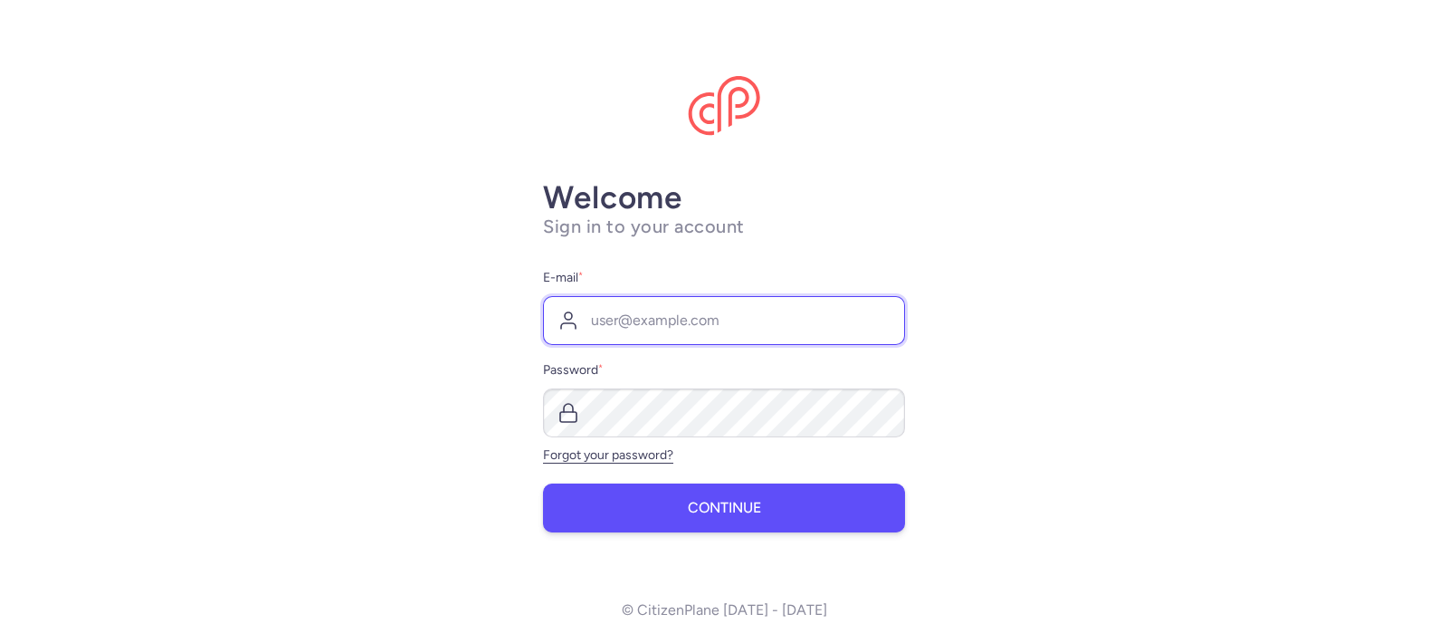
type input "[PERSON_NAME][EMAIL_ADDRESS][DOMAIN_NAME]"
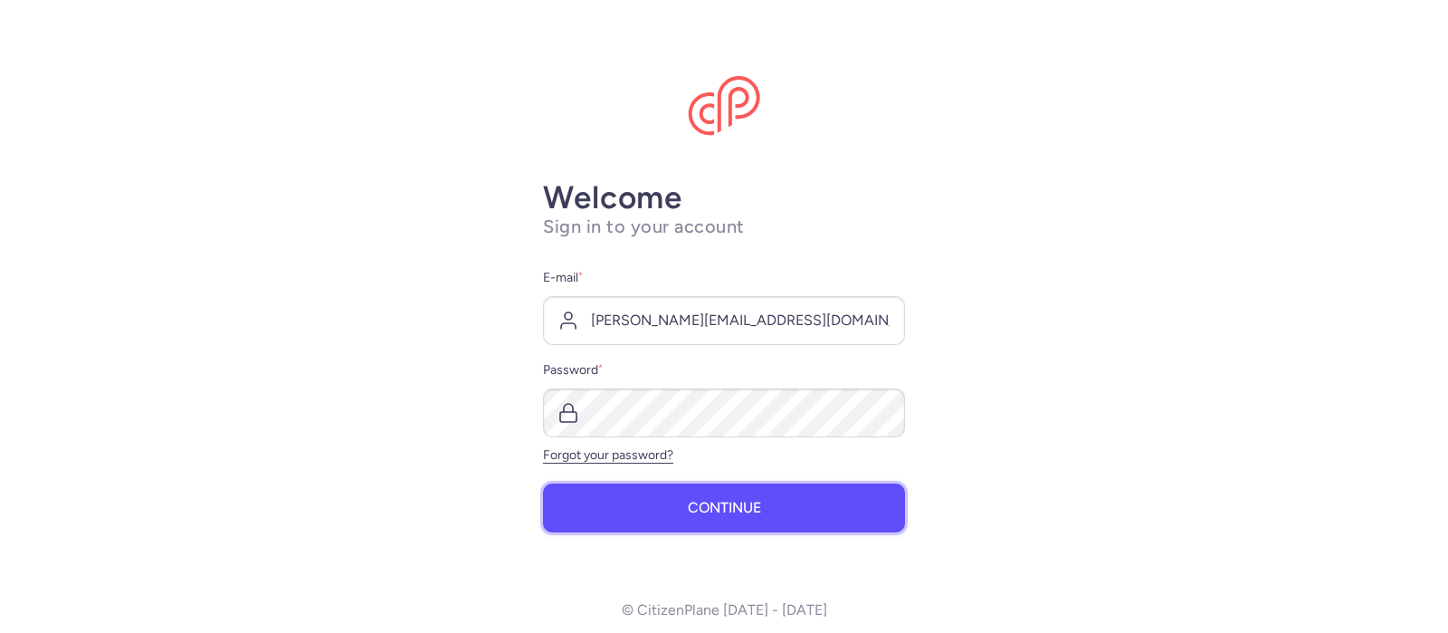
click at [768, 506] on button "Continue" at bounding box center [724, 507] width 362 height 49
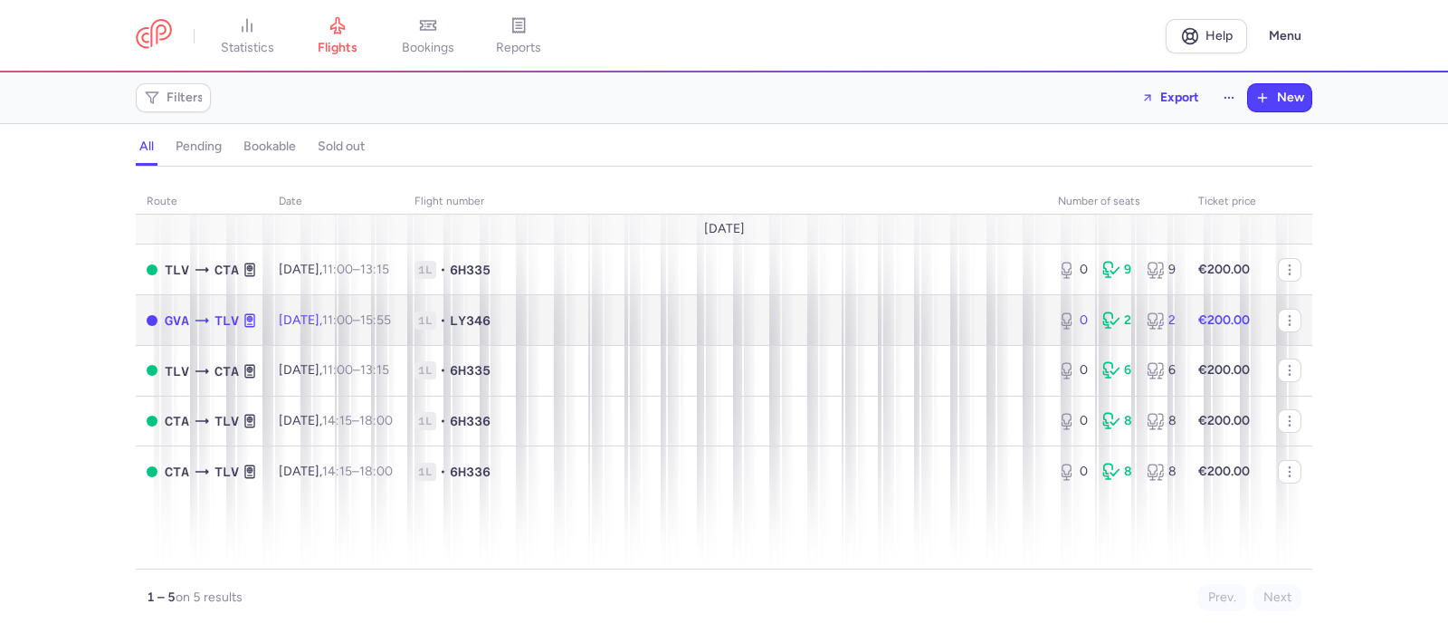
click at [562, 323] on span "1L • LY346" at bounding box center [725, 320] width 622 height 18
select select "days"
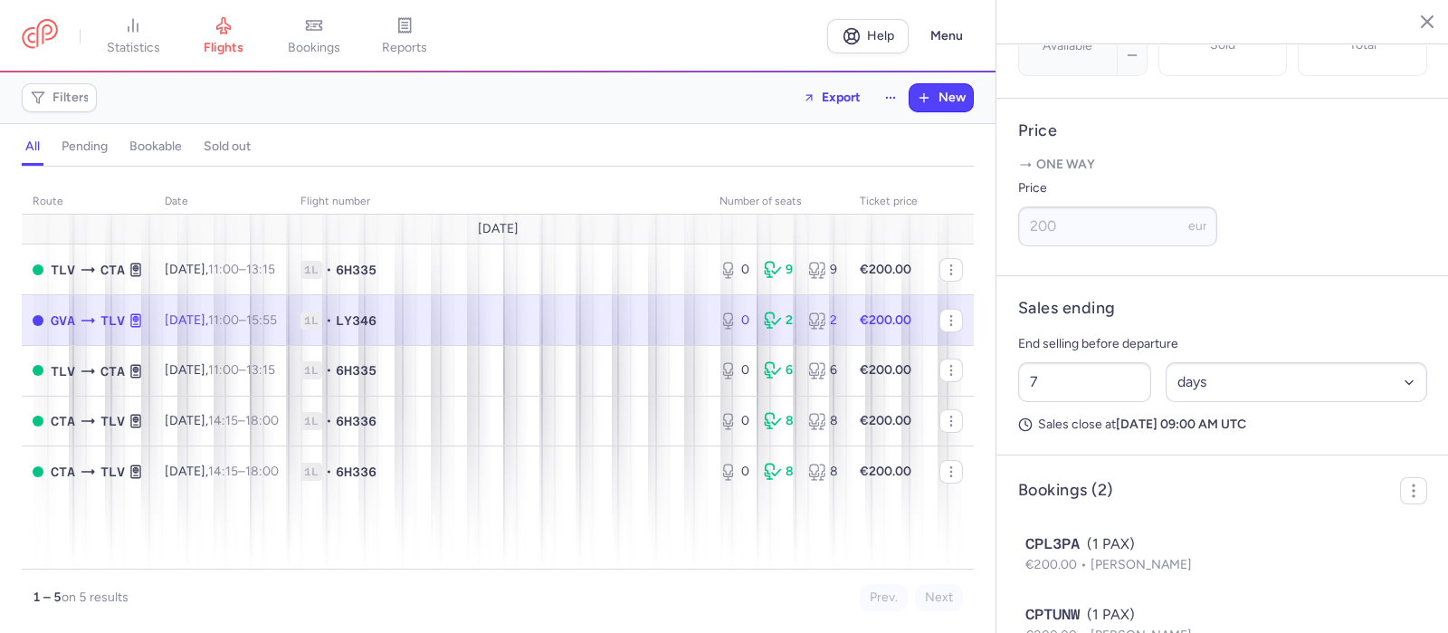
scroll to position [751, 0]
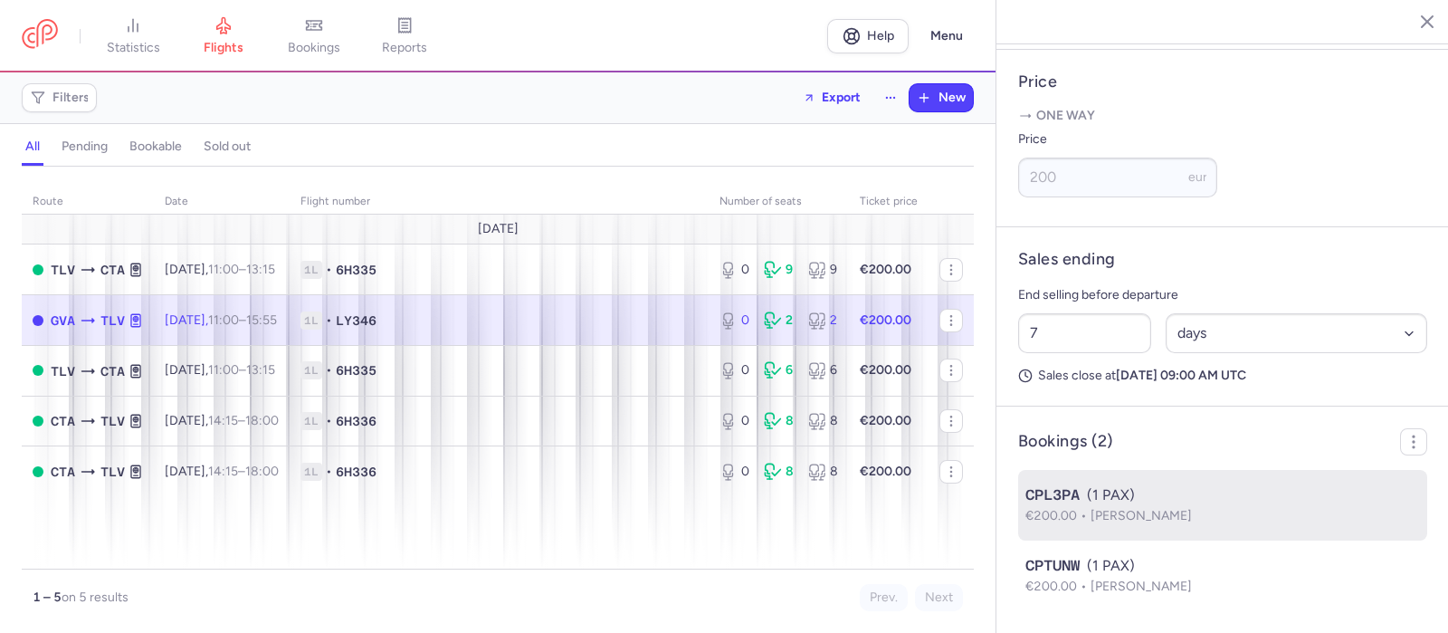
click at [1065, 509] on span "€200.00" at bounding box center [1057, 515] width 65 height 15
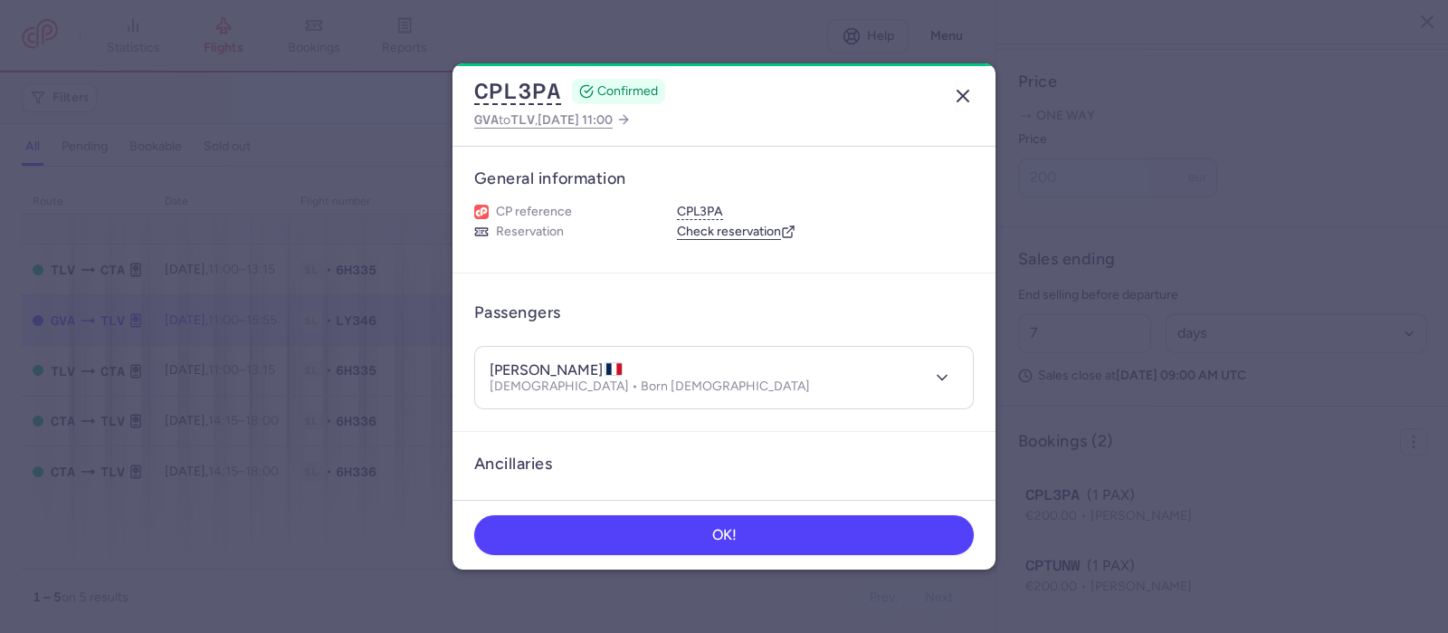
click at [961, 92] on icon "button" at bounding box center [963, 96] width 22 height 22
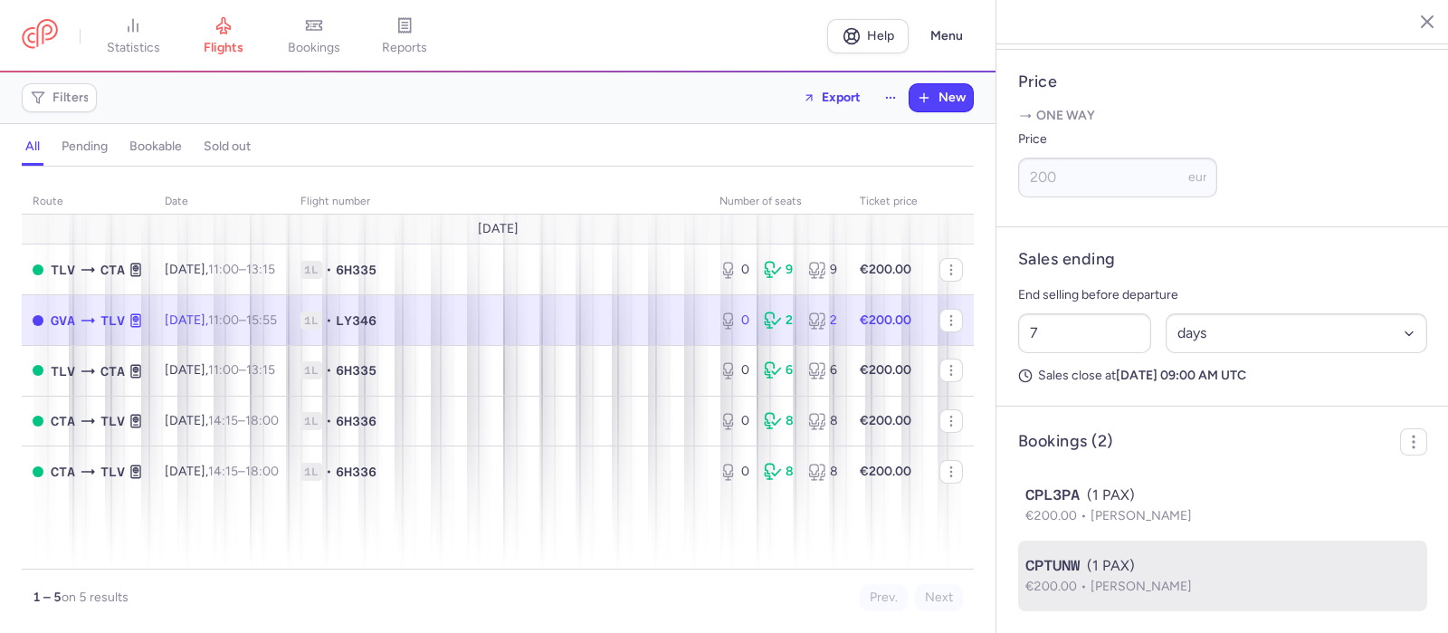
click at [1064, 572] on span "CPTUNW" at bounding box center [1052, 566] width 54 height 22
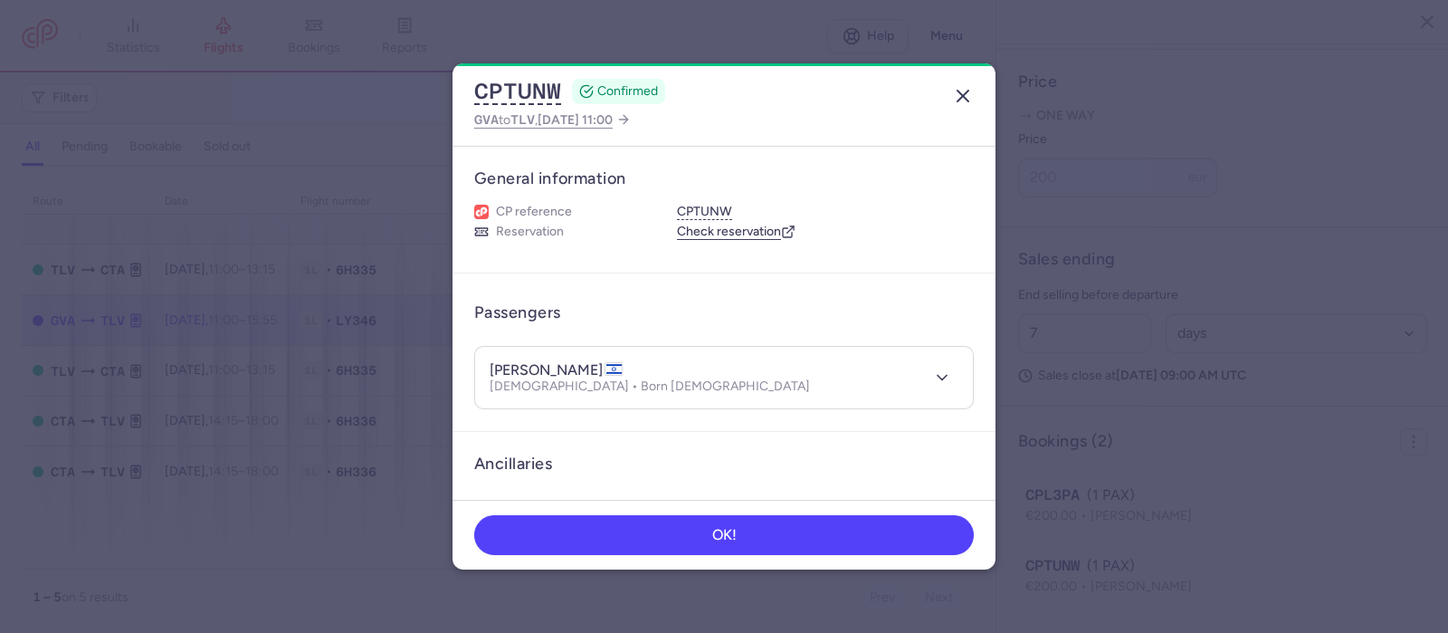
click at [956, 104] on icon "button" at bounding box center [963, 96] width 22 height 22
